Goal: Task Accomplishment & Management: Manage account settings

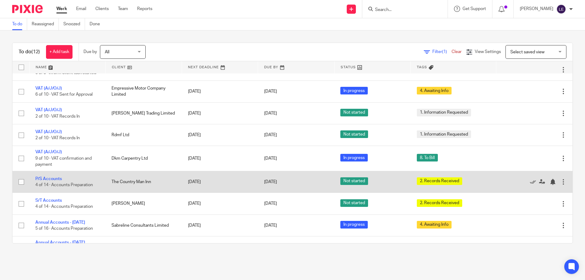
scroll to position [101, 0]
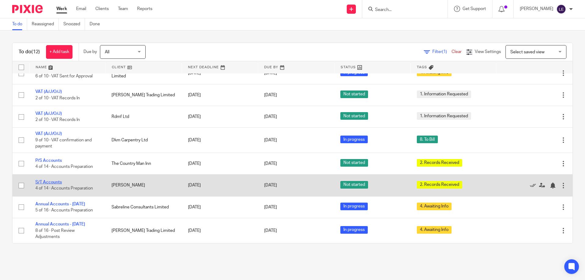
click at [59, 184] on link "S/T Accounts" at bounding box center [48, 182] width 27 height 4
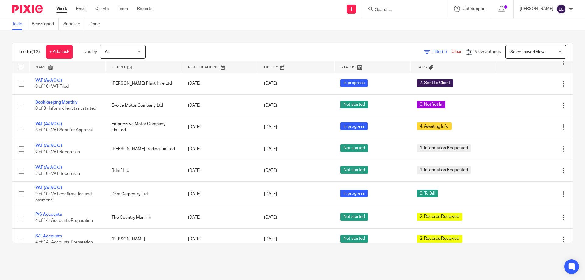
scroll to position [101, 0]
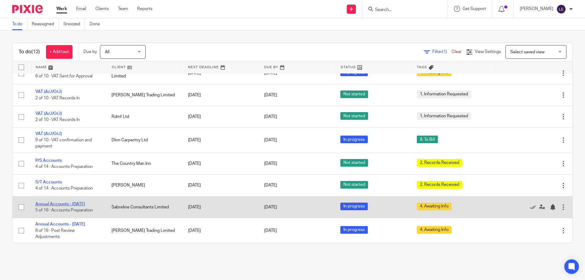
drag, startPoint x: 49, startPoint y: 185, endPoint x: 56, endPoint y: 204, distance: 20.3
click at [56, 208] on tbody "No client selected No client selected 2401 Visuals Ltd 3 De Bim Ltd 3DE Consult…" at bounding box center [292, 109] width 560 height 268
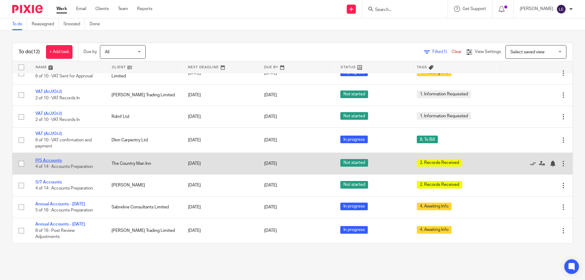
click at [51, 162] on link "P/S Accounts" at bounding box center [48, 161] width 27 height 4
drag, startPoint x: 49, startPoint y: 159, endPoint x: 53, endPoint y: 159, distance: 3.7
click at [49, 159] on link "P/S Accounts" at bounding box center [48, 161] width 27 height 4
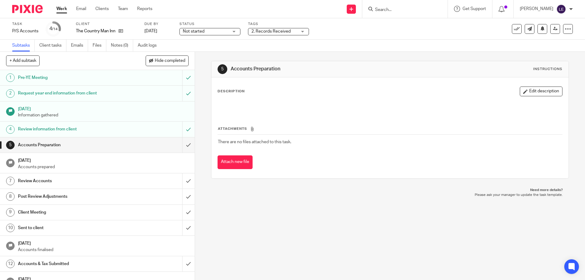
click at [215, 26] on label "Status" at bounding box center [210, 24] width 61 height 5
click at [212, 31] on span "Not started" at bounding box center [206, 31] width 46 height 6
click at [205, 57] on li "In progress" at bounding box center [210, 54] width 60 height 12
click at [276, 30] on span "2. Records Received" at bounding box center [271, 31] width 39 height 4
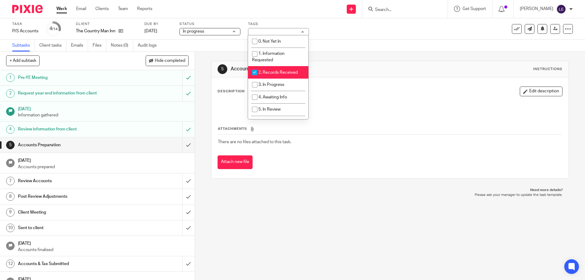
click at [267, 71] on span "2. Records Received" at bounding box center [278, 72] width 39 height 4
checkbox input "false"
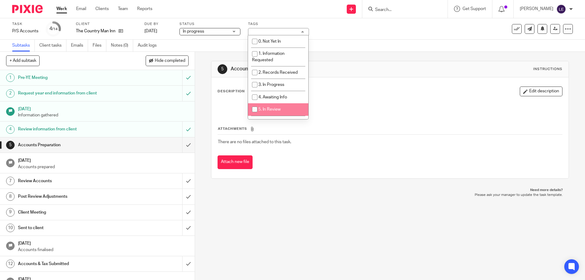
click at [272, 109] on span "5. In Review" at bounding box center [270, 109] width 22 height 4
checkbox input "true"
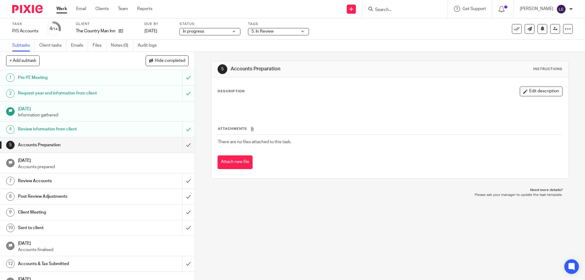
drag, startPoint x: 372, startPoint y: 165, endPoint x: 366, endPoint y: 167, distance: 6.7
click at [371, 166] on div "Attach new file" at bounding box center [390, 162] width 345 height 14
click at [179, 144] on input "submit" at bounding box center [97, 144] width 195 height 15
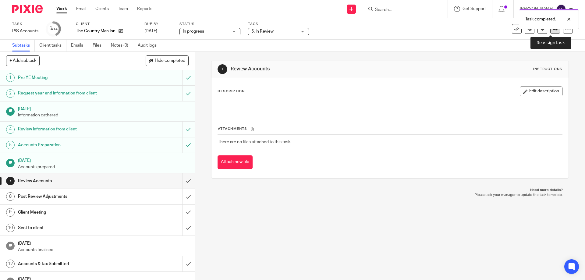
click at [551, 33] on link at bounding box center [556, 29] width 10 height 10
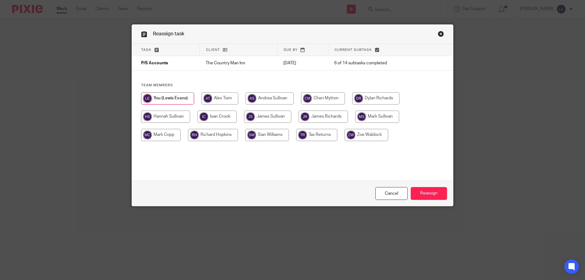
click at [365, 136] on input "radio" at bounding box center [367, 135] width 44 height 12
radio input "true"
click at [426, 198] on input "Reassign" at bounding box center [429, 193] width 36 height 13
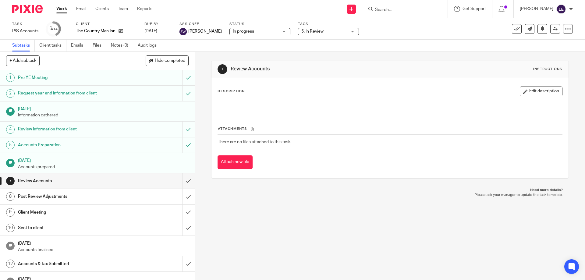
click at [62, 9] on link "Work" at bounding box center [61, 9] width 11 height 6
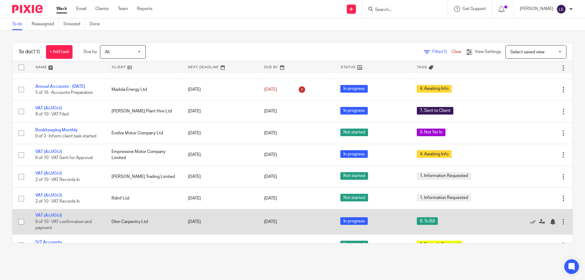
scroll to position [30, 0]
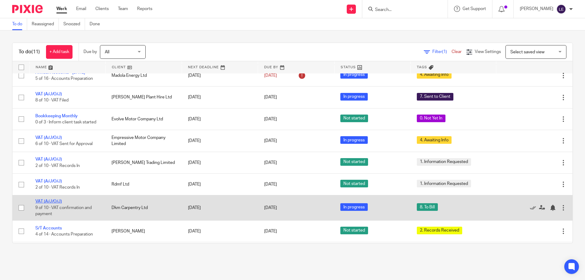
click at [56, 204] on link "VAT (A/J/O/J)" at bounding box center [48, 201] width 27 height 4
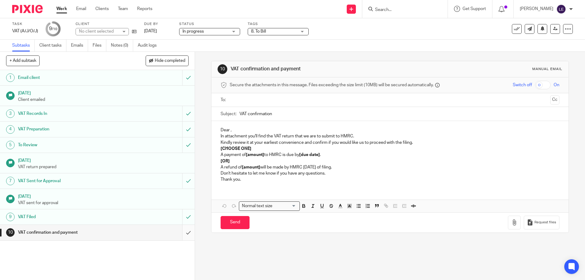
click at [176, 231] on div "10 VAT confirmation and payment" at bounding box center [97, 233] width 195 height 16
click at [186, 234] on input "submit" at bounding box center [97, 232] width 195 height 15
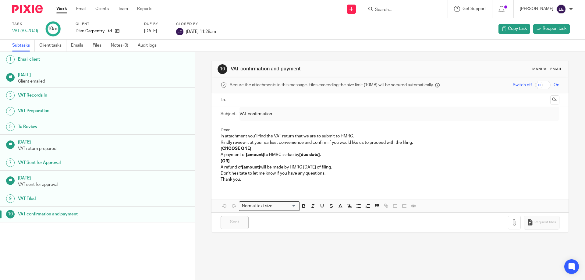
click at [62, 8] on link "Work" at bounding box center [61, 9] width 11 height 6
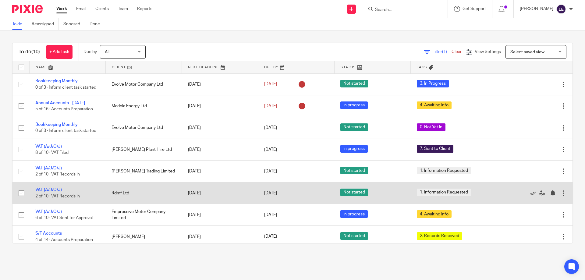
drag, startPoint x: 51, startPoint y: 237, endPoint x: 199, endPoint y: 196, distance: 153.1
click at [51, 236] on link "S/T Accounts" at bounding box center [48, 233] width 27 height 4
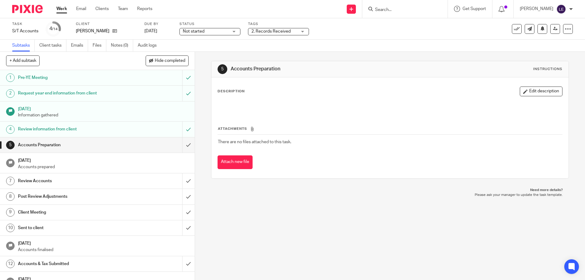
click at [267, 32] on span "2. Records Received" at bounding box center [271, 31] width 39 height 4
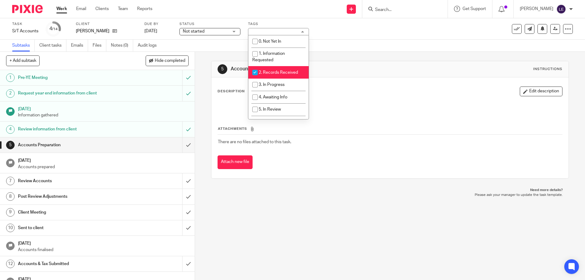
click at [267, 70] on li "2. Records Received" at bounding box center [278, 72] width 60 height 12
checkbox input "false"
click at [268, 81] on li "3. In Progress" at bounding box center [278, 85] width 60 height 12
checkbox input "true"
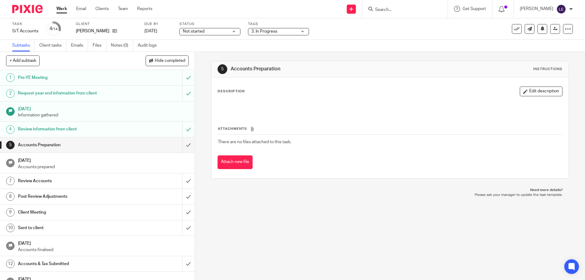
click at [395, 82] on div "Description Edit description Attachments There are no files attached to this ta…" at bounding box center [390, 127] width 357 height 101
click at [66, 8] on link "Work" at bounding box center [61, 9] width 11 height 6
